Goal: Navigation & Orientation: Find specific page/section

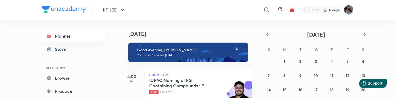
click at [347, 8] on img at bounding box center [348, 9] width 9 height 9
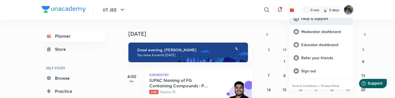
scroll to position [65, 0]
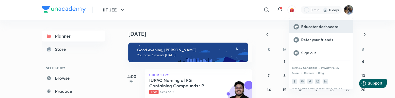
click at [310, 26] on p "Educator dashboard" at bounding box center [324, 26] width 47 height 5
